Goal: Find specific page/section: Find specific page/section

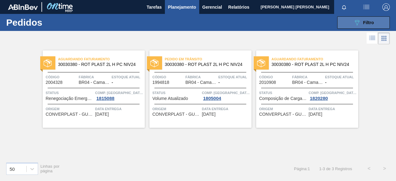
click at [343, 27] on button "089F7B8B-B2A5-4AFE-B5C0-19BA573D28AC Filtro" at bounding box center [363, 22] width 53 height 12
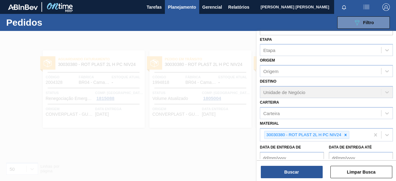
scroll to position [79, 0]
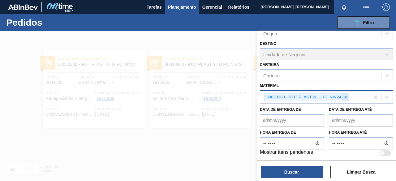
click at [348, 96] on div at bounding box center [345, 97] width 7 height 8
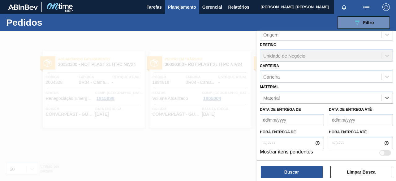
paste input "30002598"
type input "30002598"
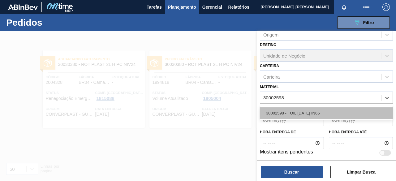
click at [276, 115] on div "30002598 - FOIL [DATE] IN65" at bounding box center [326, 112] width 133 height 11
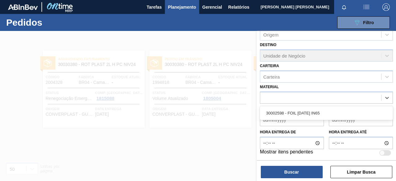
scroll to position [79, 0]
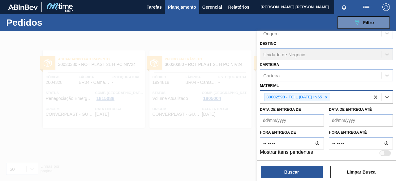
click at [337, 94] on div "30002598 - FOIL [DATE] IN65" at bounding box center [315, 97] width 110 height 13
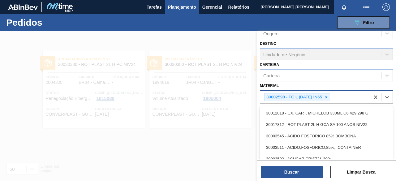
paste input "30005708"
type input "30005708"
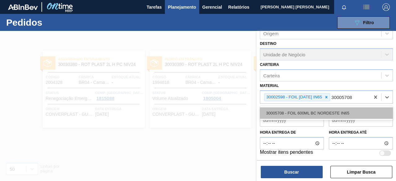
click at [341, 110] on div "30005708 - FOIL 600ML BC NORDESTE IN65" at bounding box center [326, 112] width 133 height 11
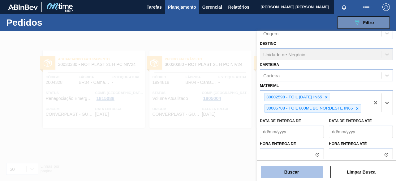
click at [296, 172] on button "Buscar" at bounding box center [292, 172] width 62 height 12
